Goal: Information Seeking & Learning: Check status

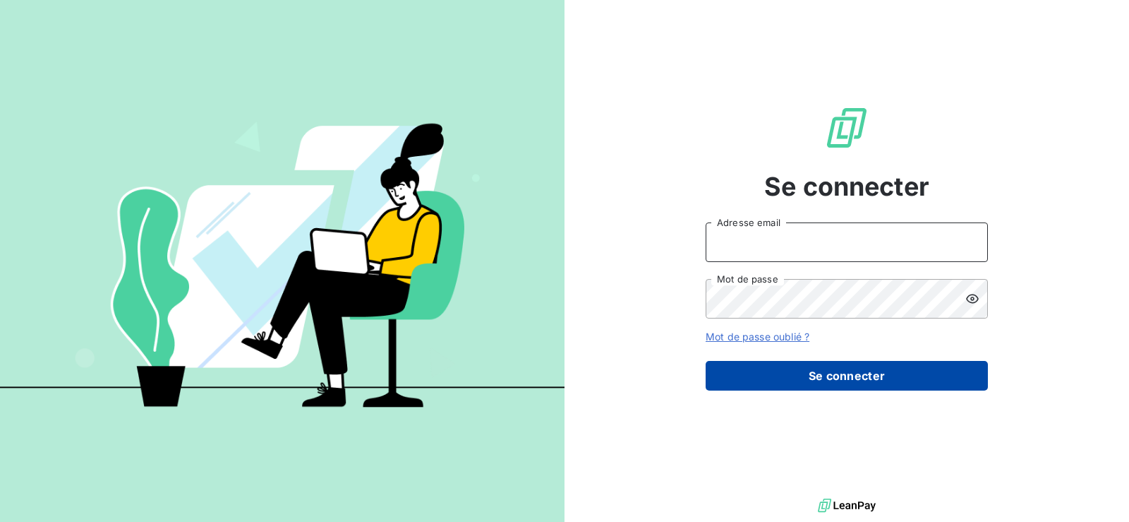
type input "[EMAIL_ADDRESS][DOMAIN_NAME]"
click at [819, 375] on button "Se connecter" at bounding box center [847, 376] width 282 height 30
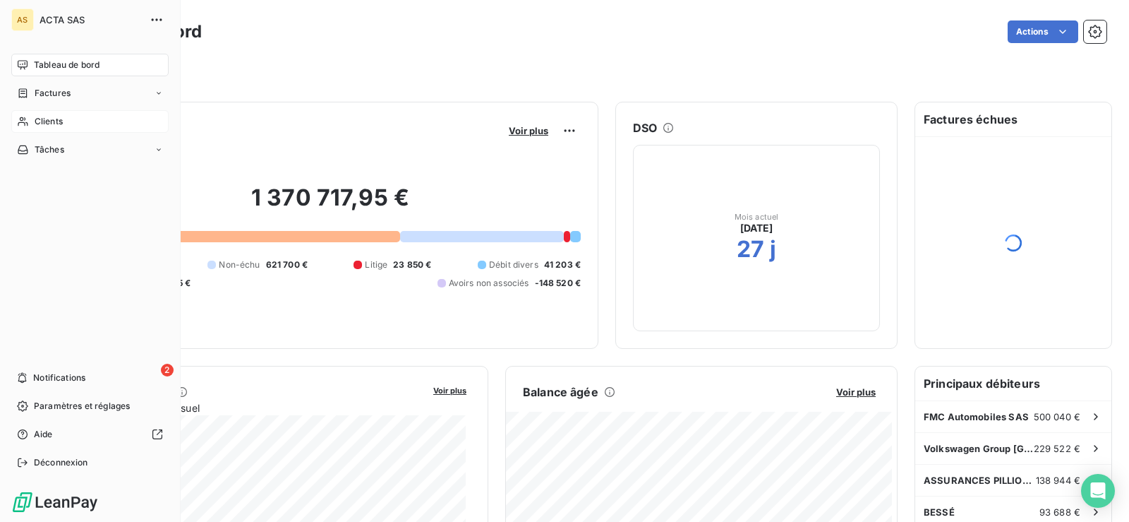
click at [58, 128] on div "Clients" at bounding box center [89, 121] width 157 height 23
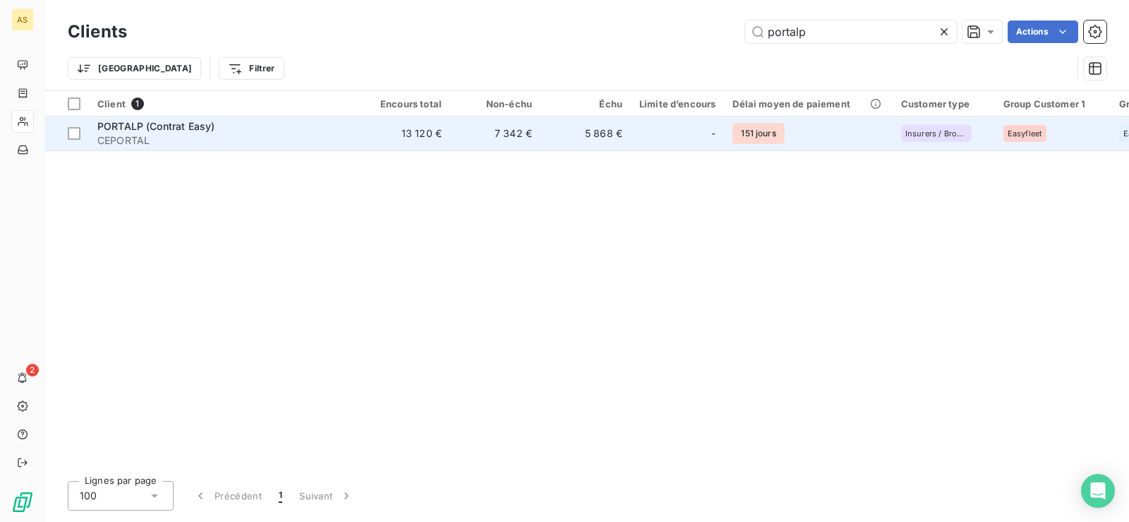
type input "portalp"
click at [169, 130] on span "PORTALP (Contrat Easy)" at bounding box center [155, 126] width 117 height 12
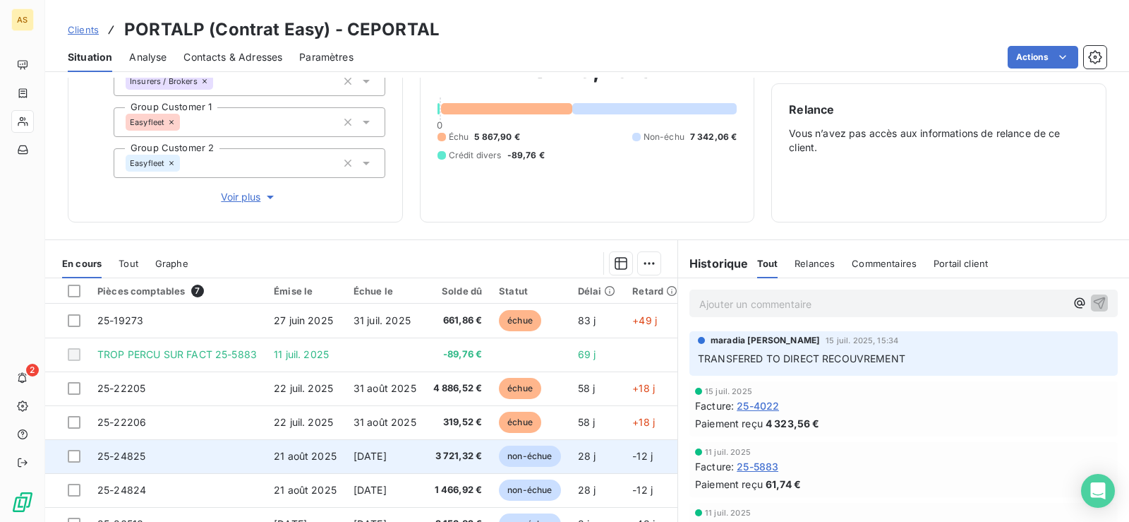
scroll to position [179, 0]
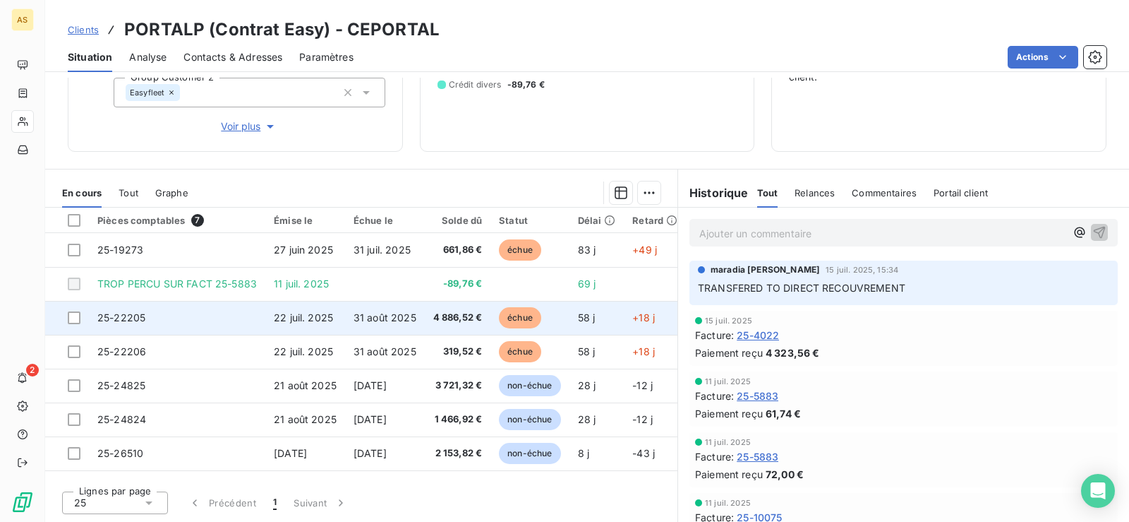
click at [152, 317] on td "25-22205" at bounding box center [177, 318] width 176 height 34
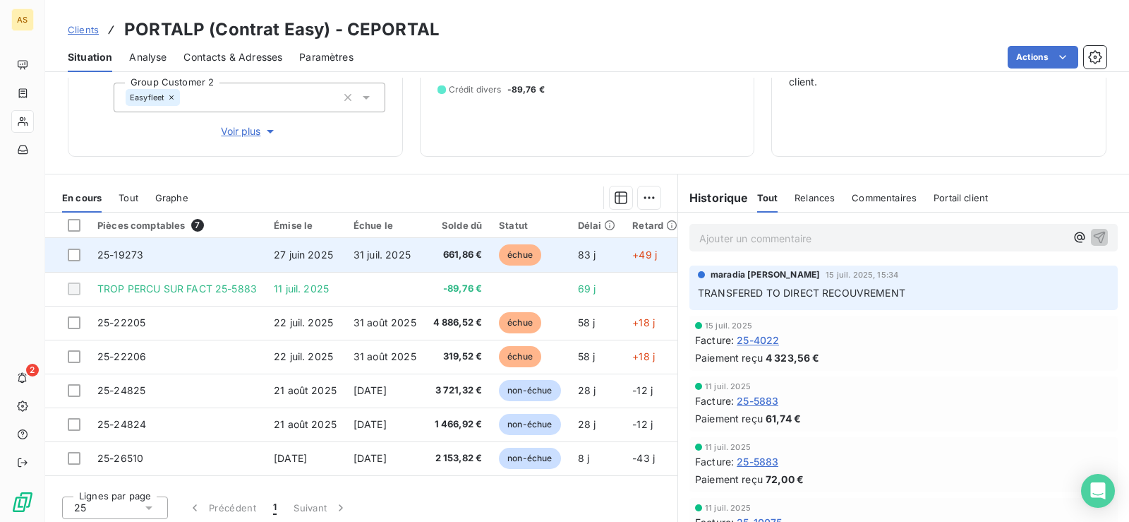
scroll to position [179, 0]
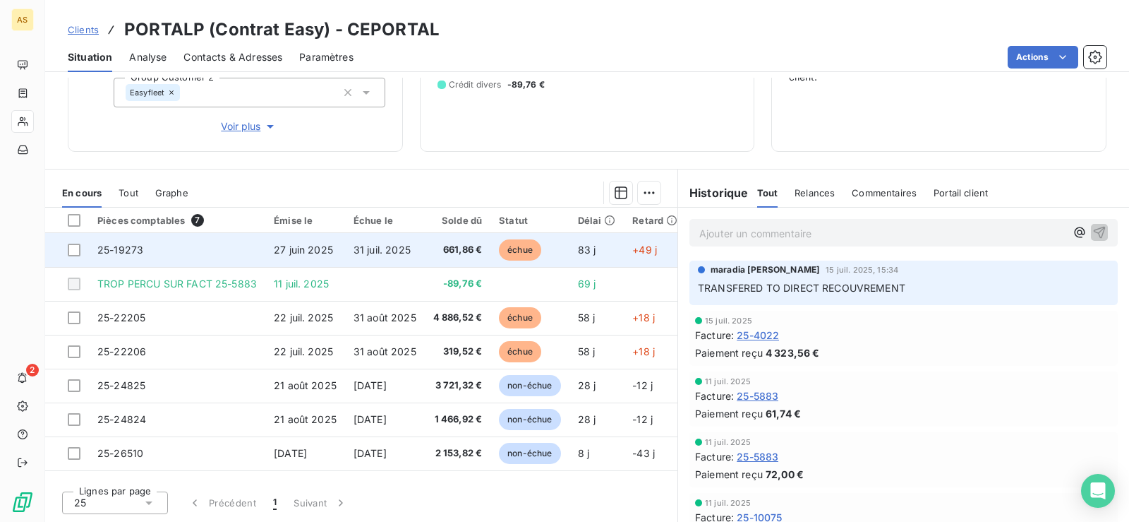
click at [594, 260] on td "83 j" at bounding box center [597, 250] width 55 height 34
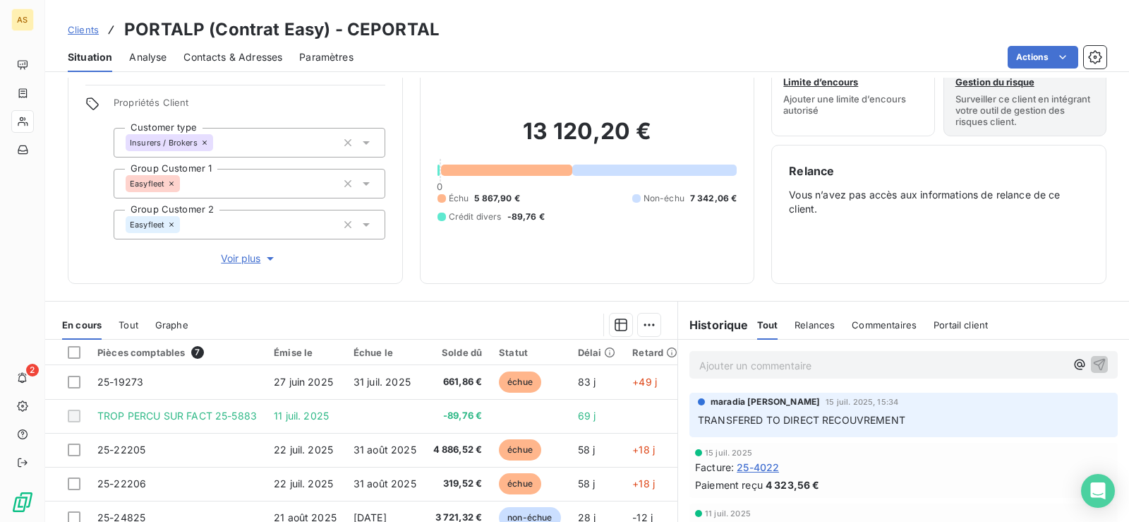
scroll to position [71, 0]
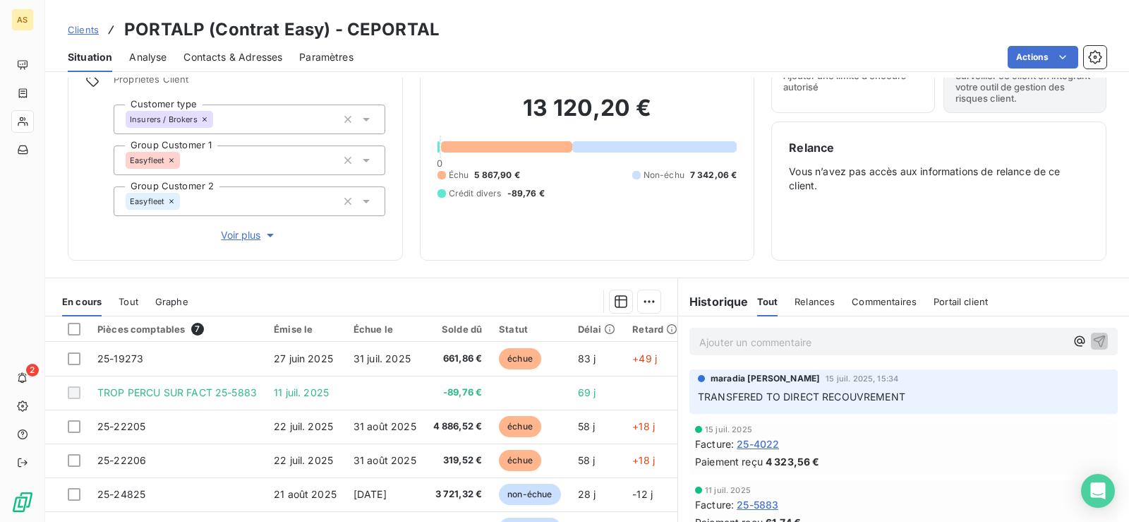
click at [150, 57] on span "Analyse" at bounding box center [147, 57] width 37 height 14
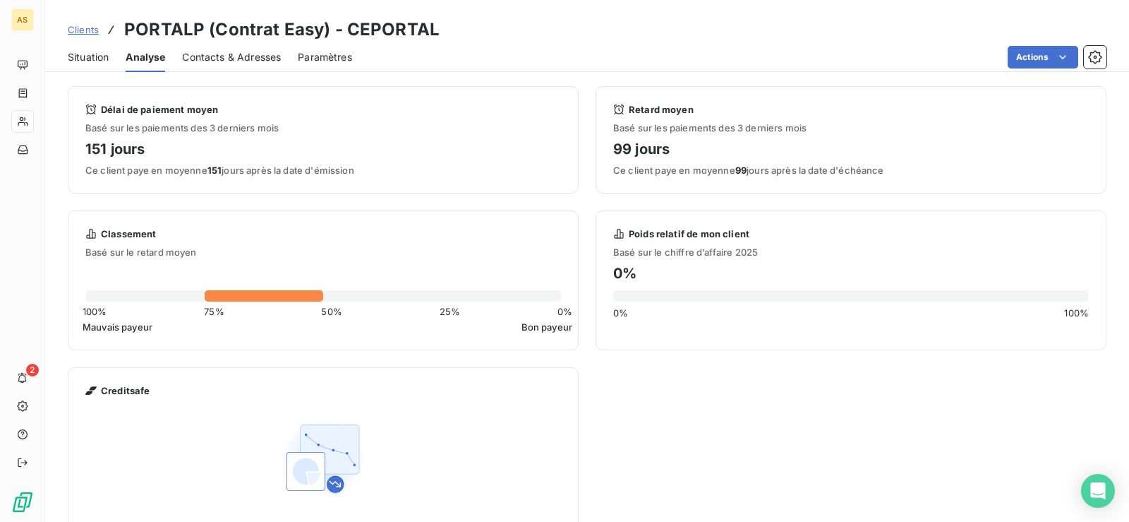
click at [101, 54] on span "Situation" at bounding box center [88, 57] width 41 height 14
